Goal: Transaction & Acquisition: Purchase product/service

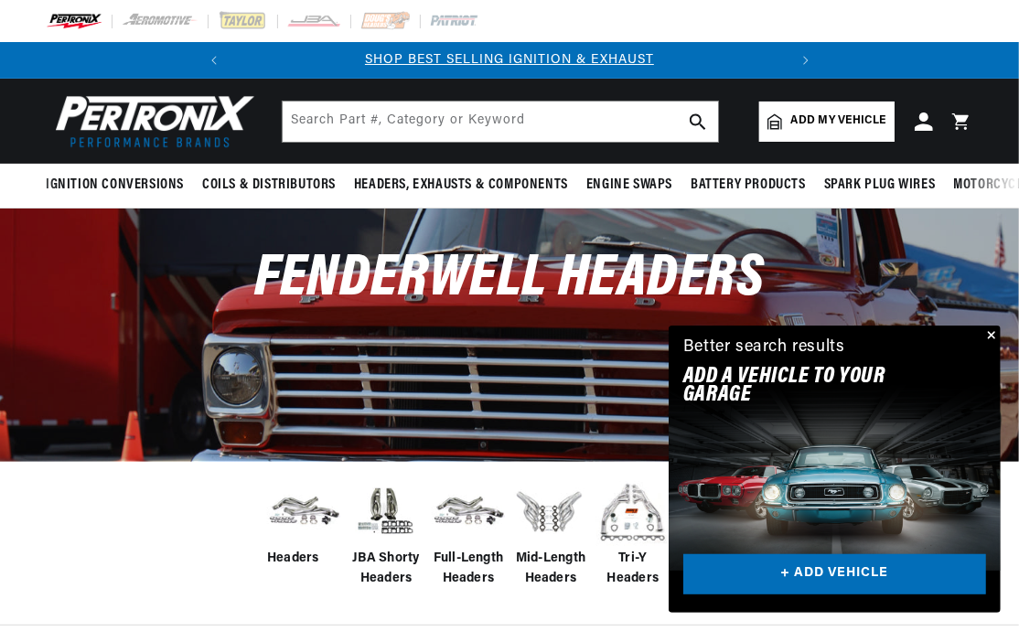
click at [991, 336] on button "Close" at bounding box center [990, 337] width 22 height 22
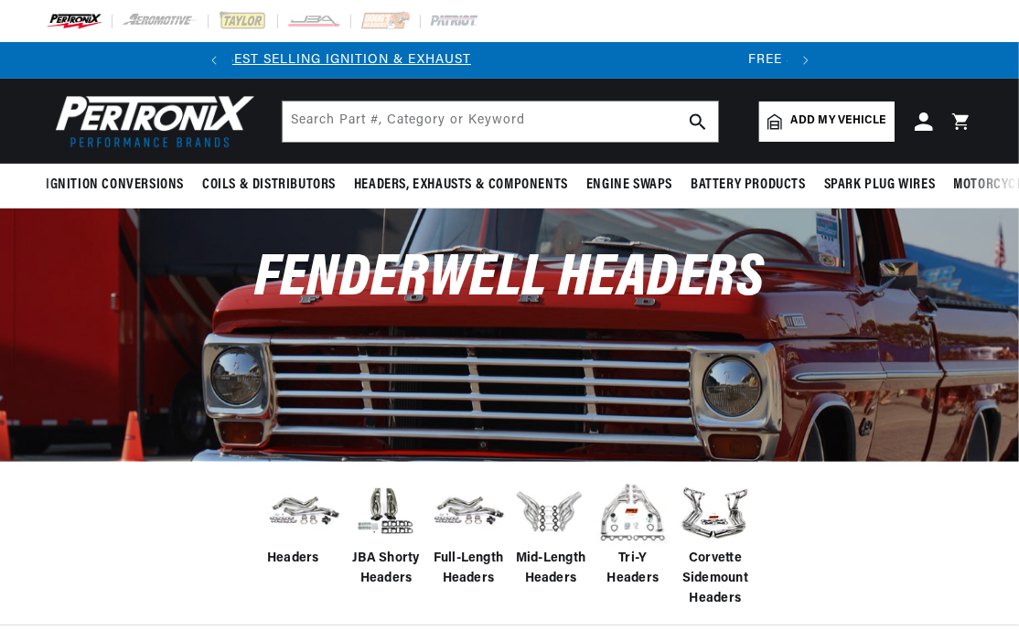
scroll to position [0, 555]
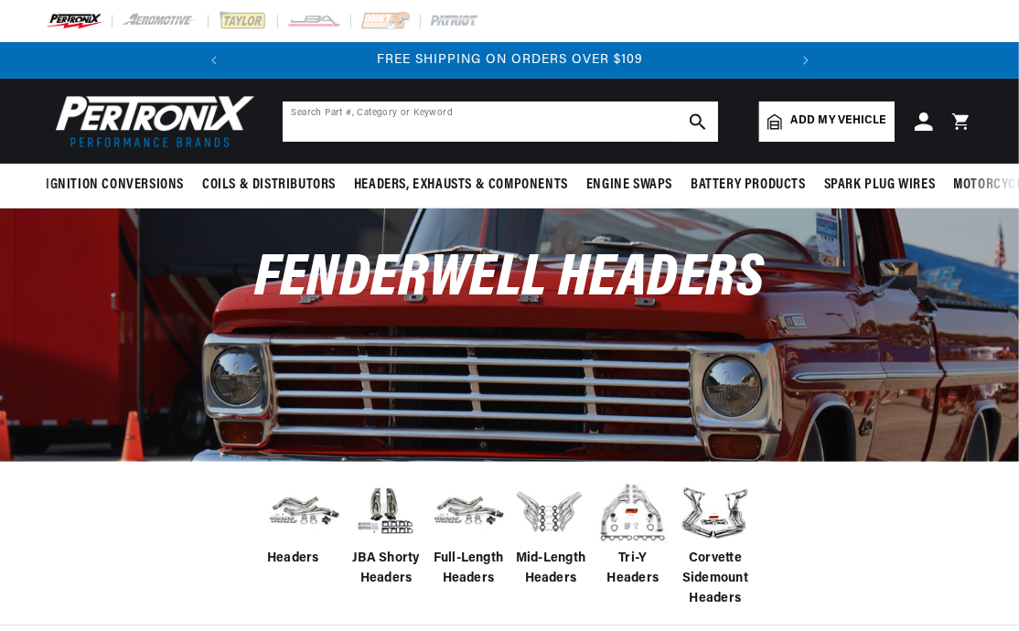
click at [445, 128] on input "text" at bounding box center [501, 122] width 436 height 40
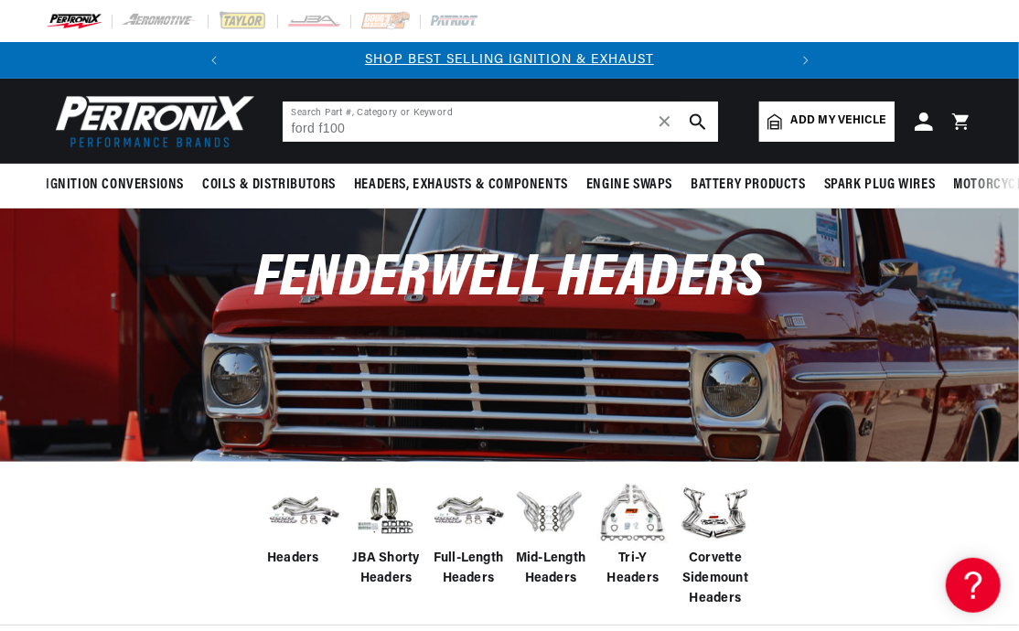
scroll to position [0, 0]
type input "ford f100 1955"
click at [697, 116] on icon "search button" at bounding box center [698, 121] width 16 height 16
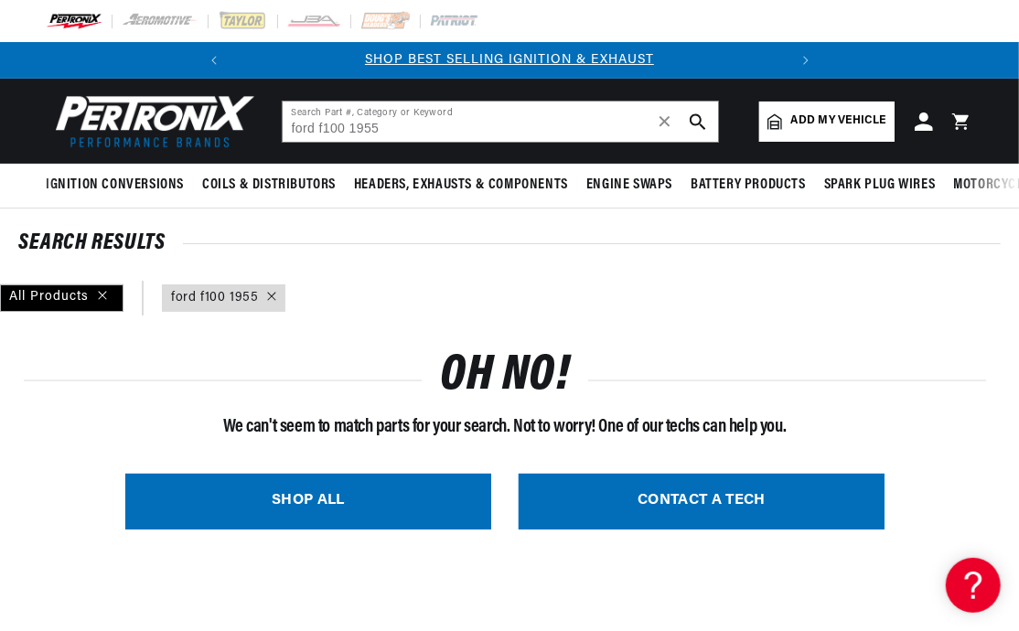
click at [270, 299] on icon at bounding box center [271, 296] width 9 height 9
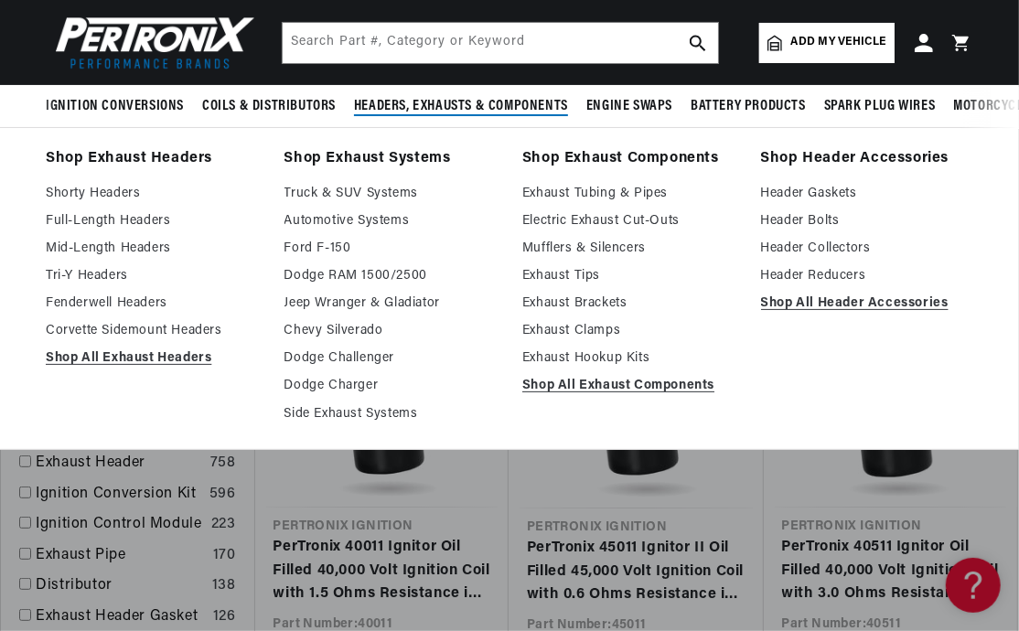
click at [433, 108] on span "Headers, Exhausts & Components" at bounding box center [461, 106] width 214 height 19
click at [456, 110] on span "Headers, Exhausts & Components" at bounding box center [461, 106] width 214 height 19
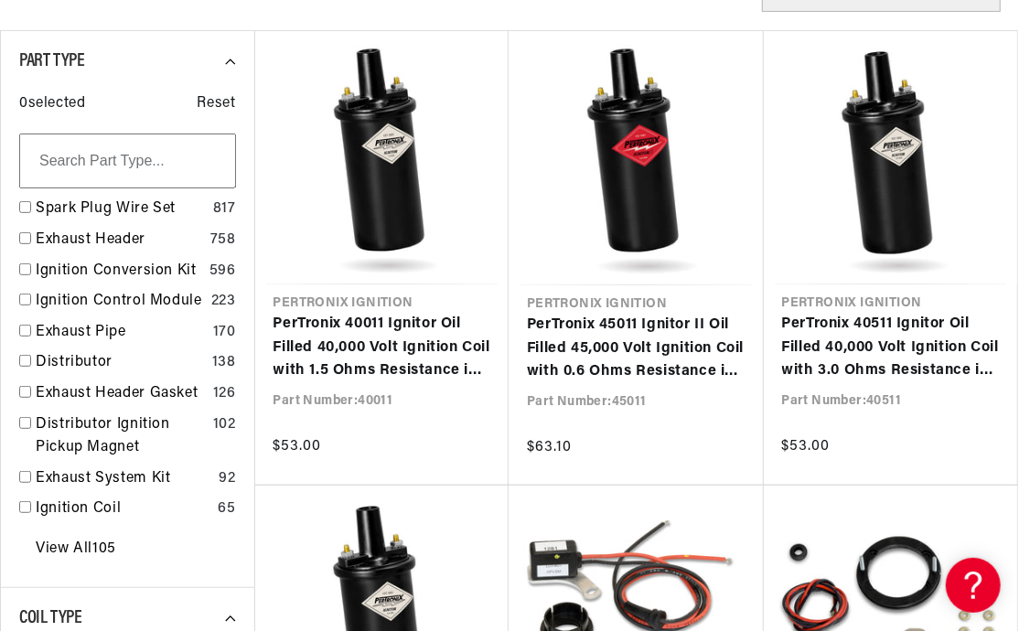
scroll to position [366, 0]
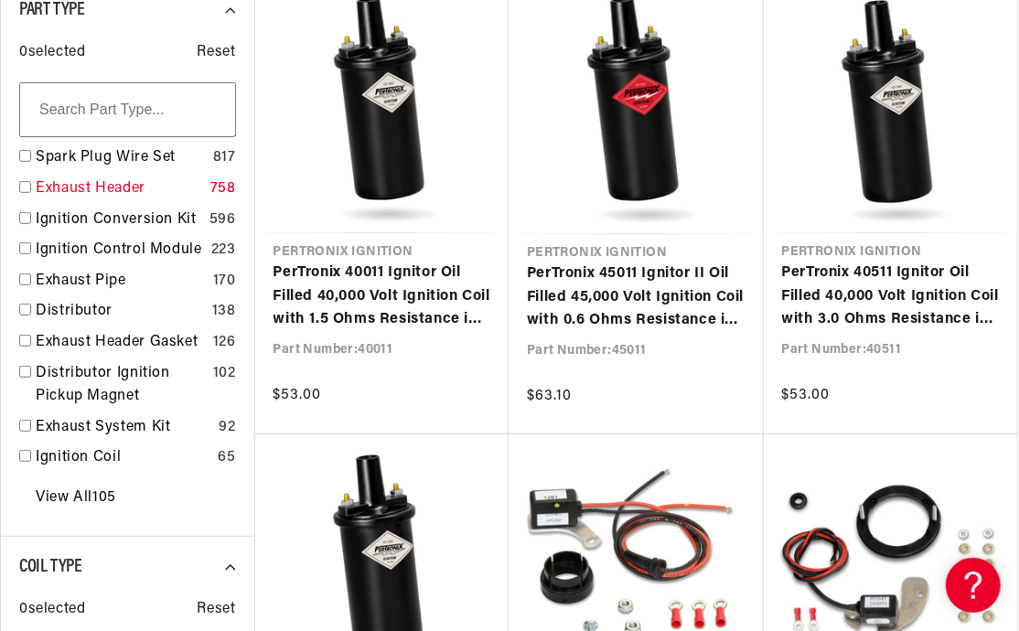
click at [26, 190] on input "checkbox" at bounding box center [25, 187] width 12 height 12
checkbox input "false"
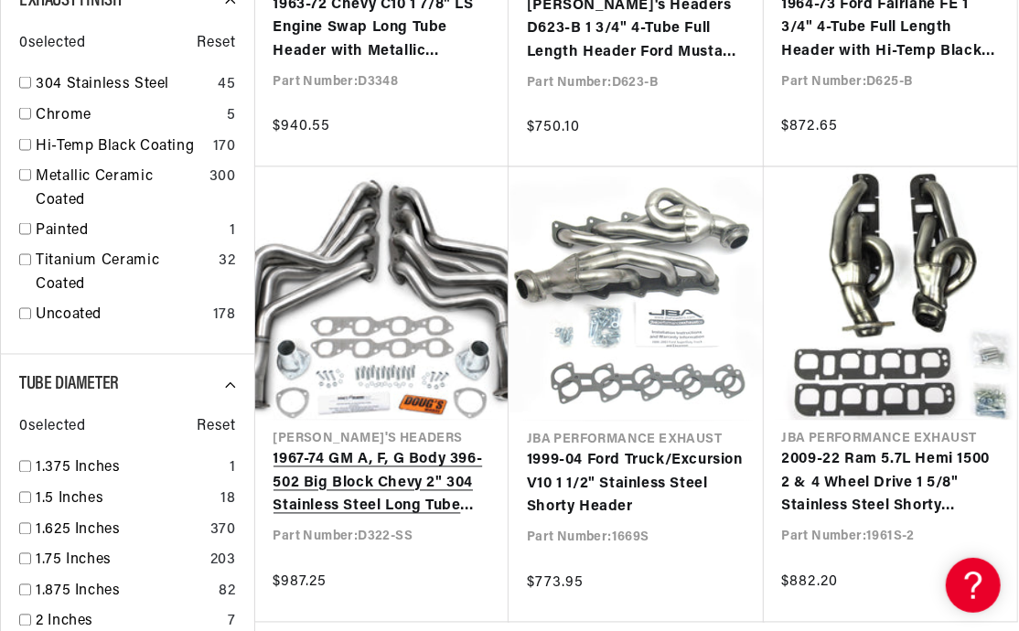
scroll to position [1556, 0]
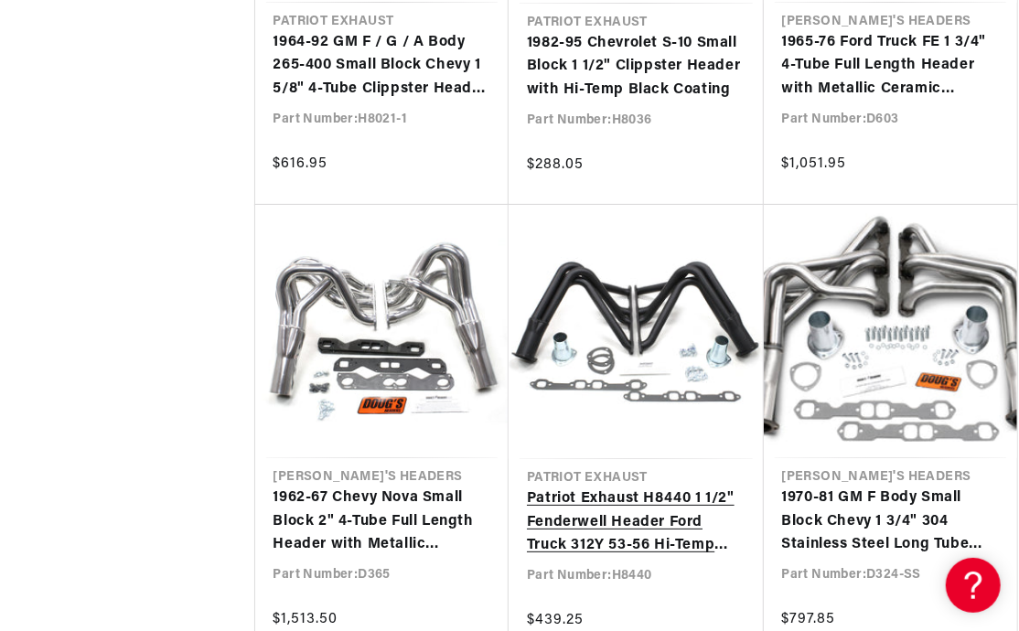
click at [610, 488] on link "Patriot Exhaust H8440 1 1/2" Fenderwell Header Ford Truck 312Y 53-56 Hi-Temp Bl…" at bounding box center [636, 523] width 219 height 70
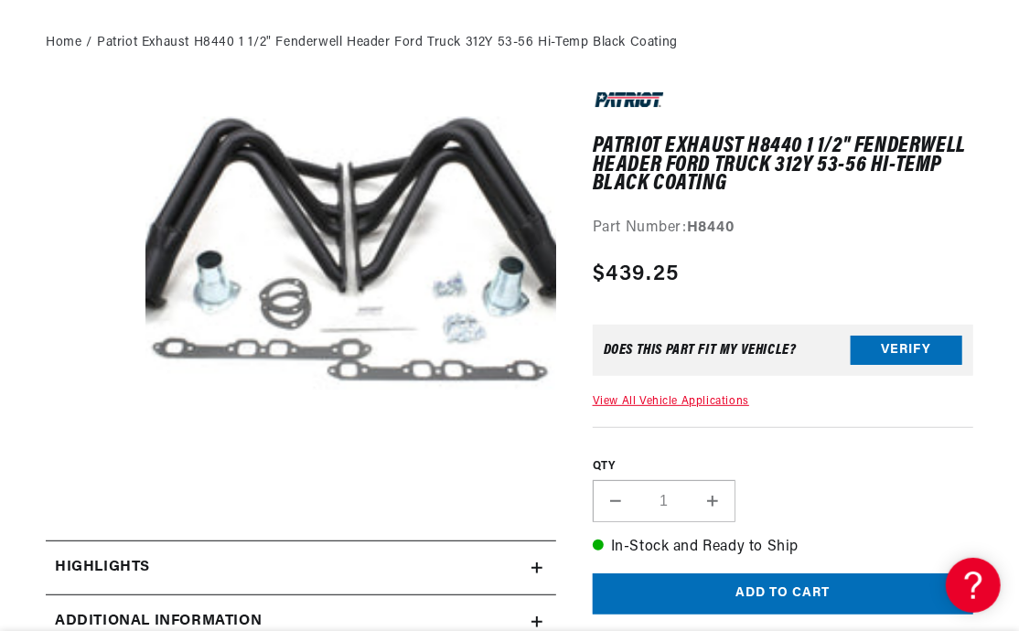
scroll to position [458, 0]
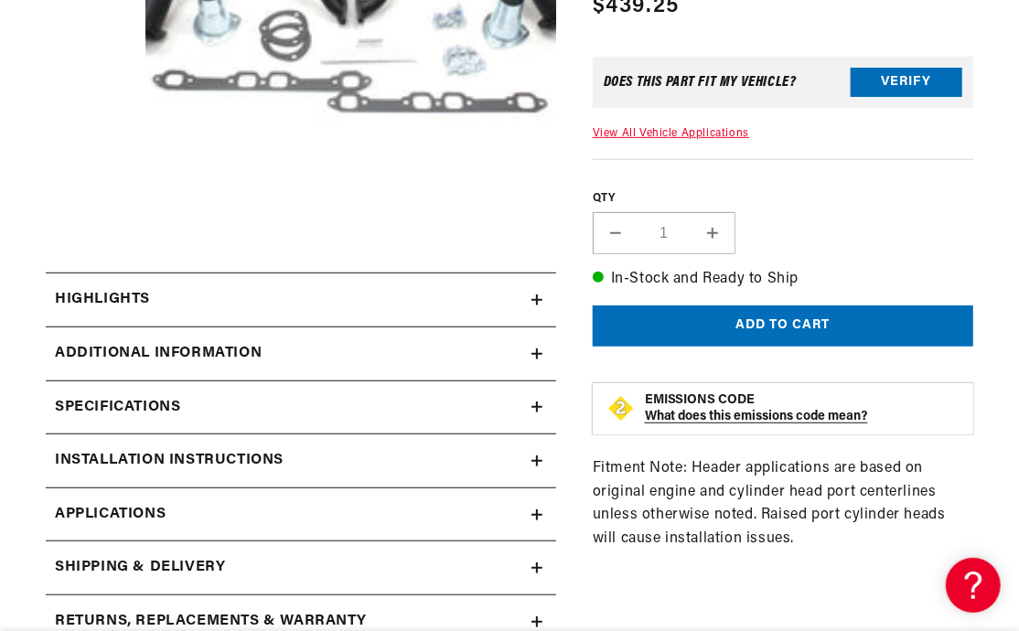
click at [537, 353] on icon at bounding box center [537, 354] width 0 height 11
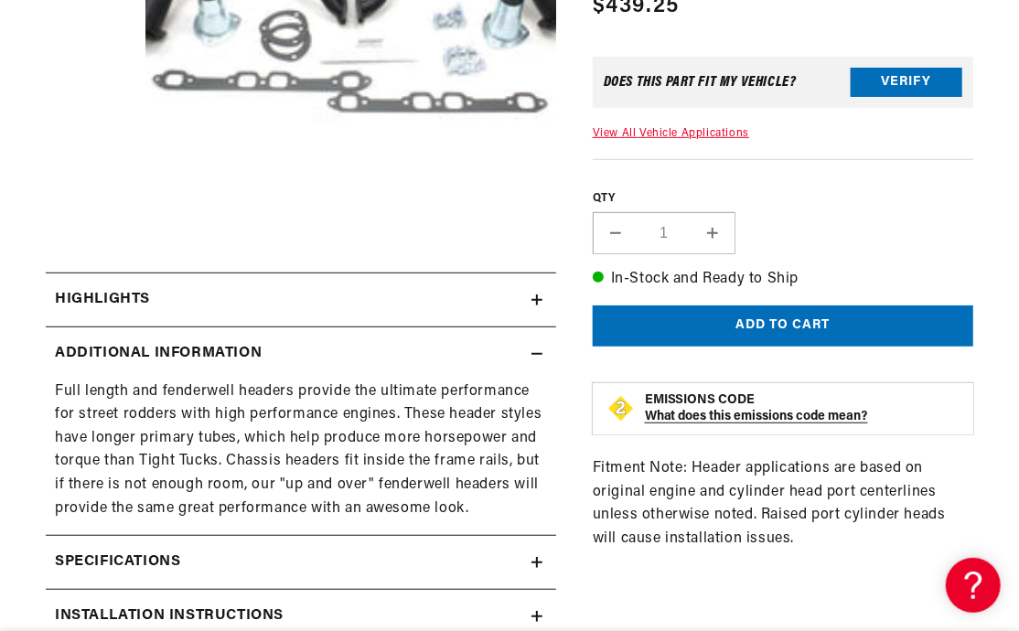
scroll to position [0, 555]
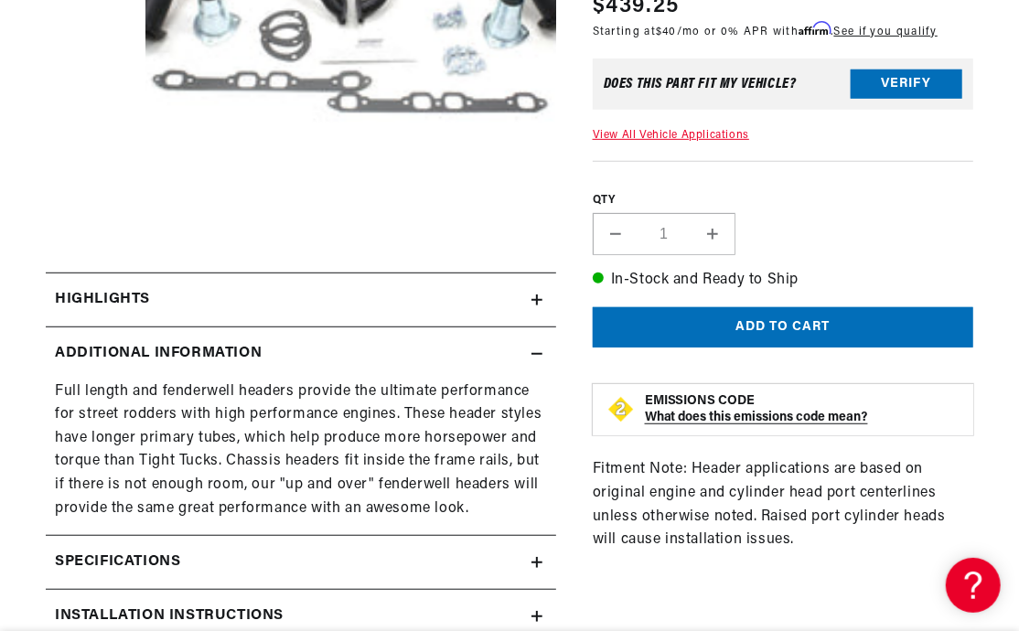
click at [534, 306] on icon at bounding box center [537, 300] width 11 height 11
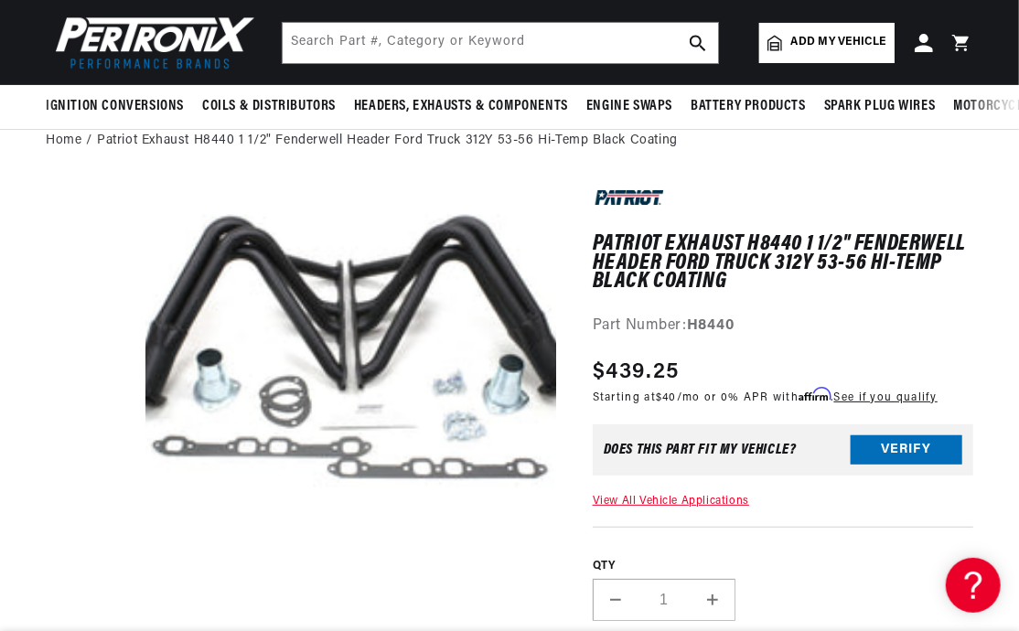
scroll to position [0, 0]
